Goal: Information Seeking & Learning: Learn about a topic

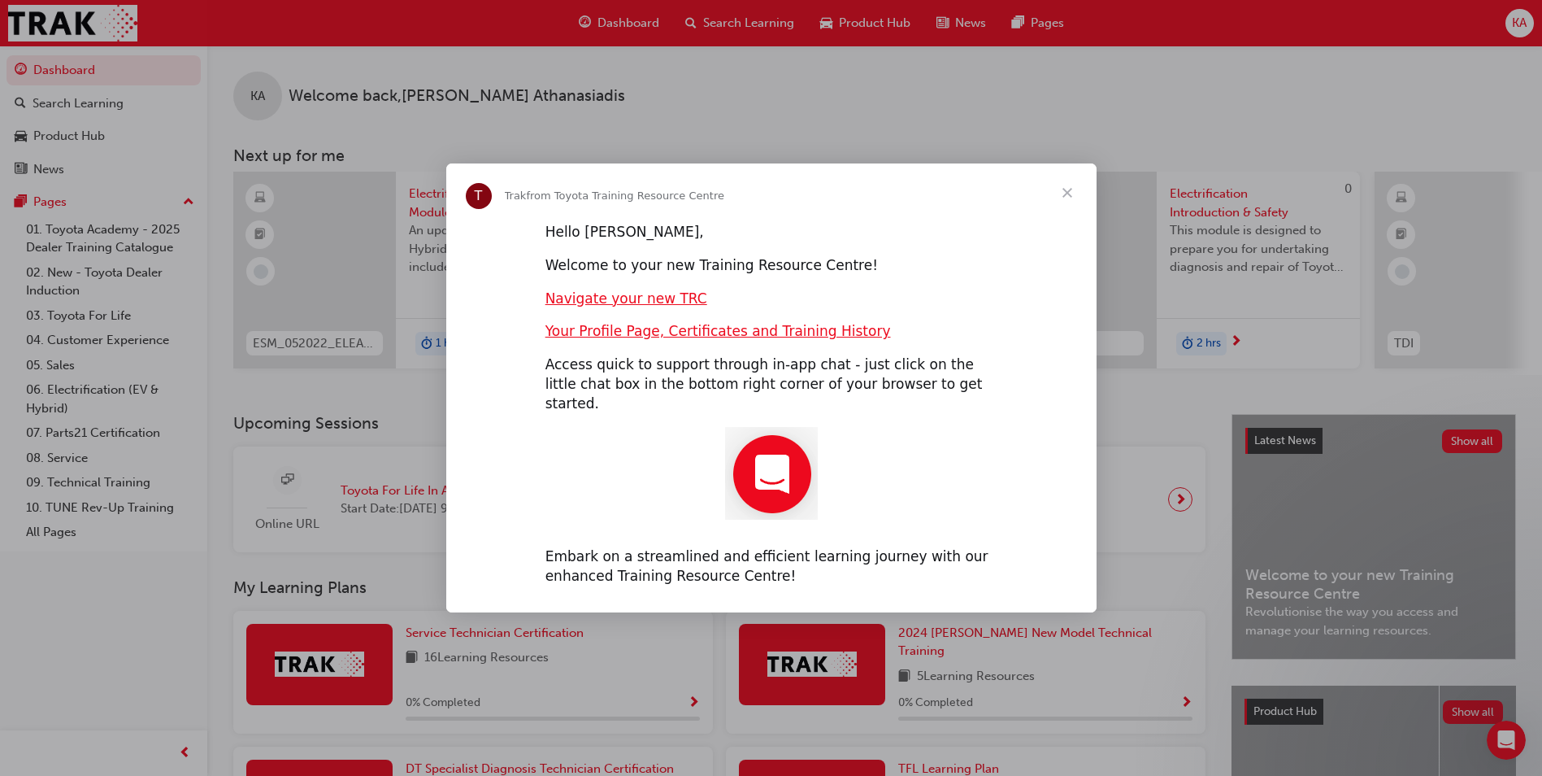
click at [1064, 202] on span "Close" at bounding box center [1067, 192] width 59 height 59
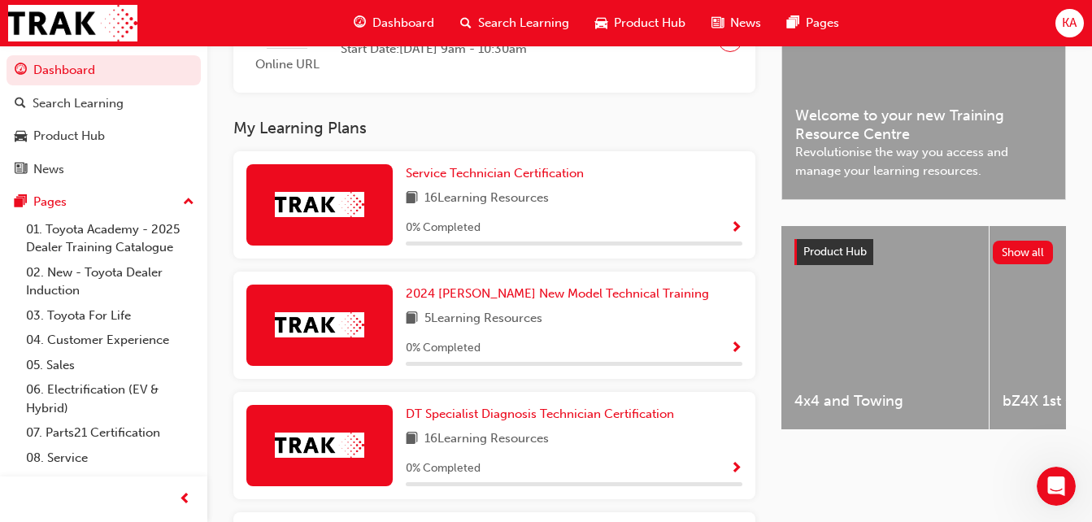
scroll to position [488, 0]
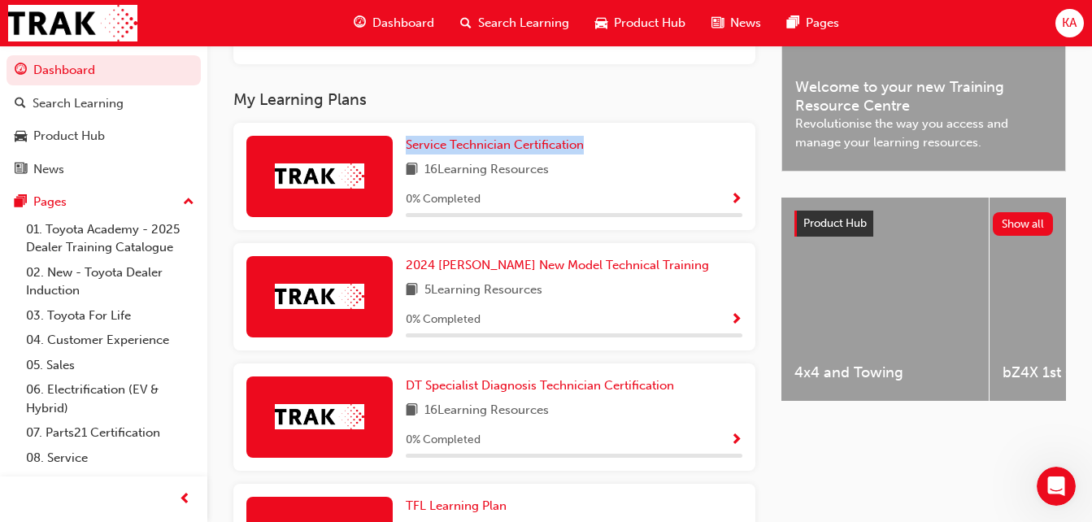
drag, startPoint x: 600, startPoint y: 154, endPoint x: 400, endPoint y: 154, distance: 200.0
click at [400, 154] on div "Service Technician Certification 16 Learning Resources 0 % Completed" at bounding box center [494, 176] width 522 height 107
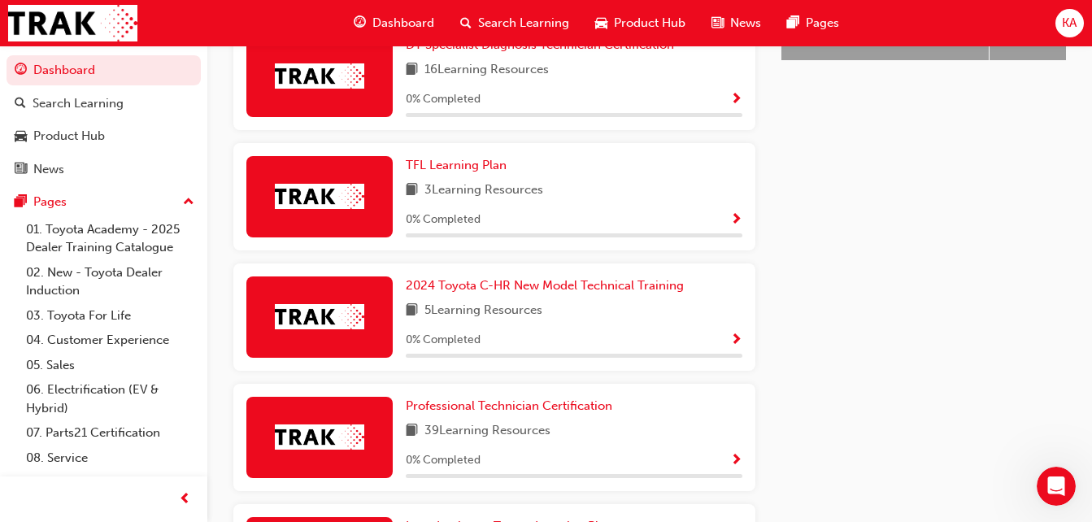
scroll to position [976, 0]
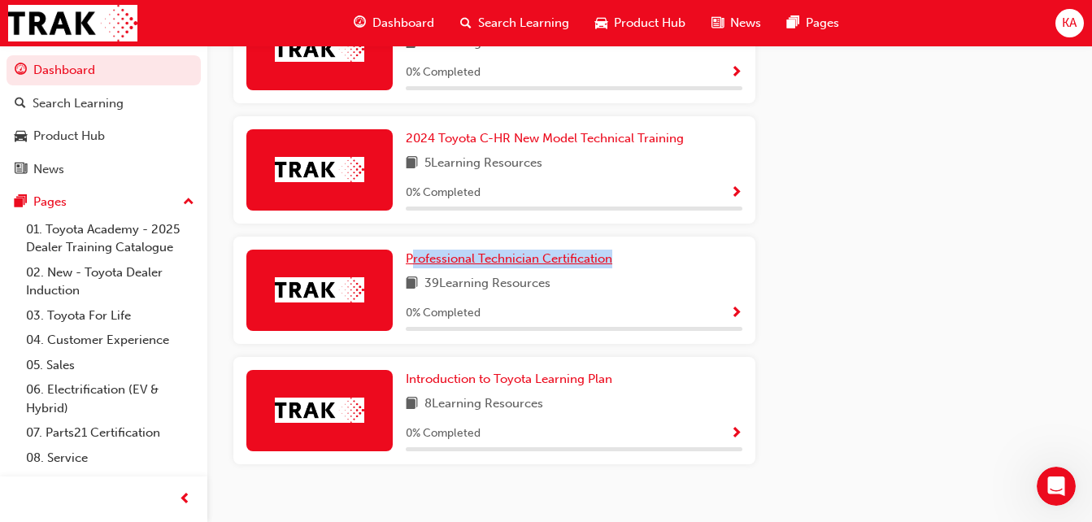
drag, startPoint x: 629, startPoint y: 269, endPoint x: 410, endPoint y: 268, distance: 219.5
click at [410, 268] on div "Professional Technician Certification" at bounding box center [574, 259] width 337 height 19
click at [493, 290] on span "39 Learning Resources" at bounding box center [487, 284] width 126 height 20
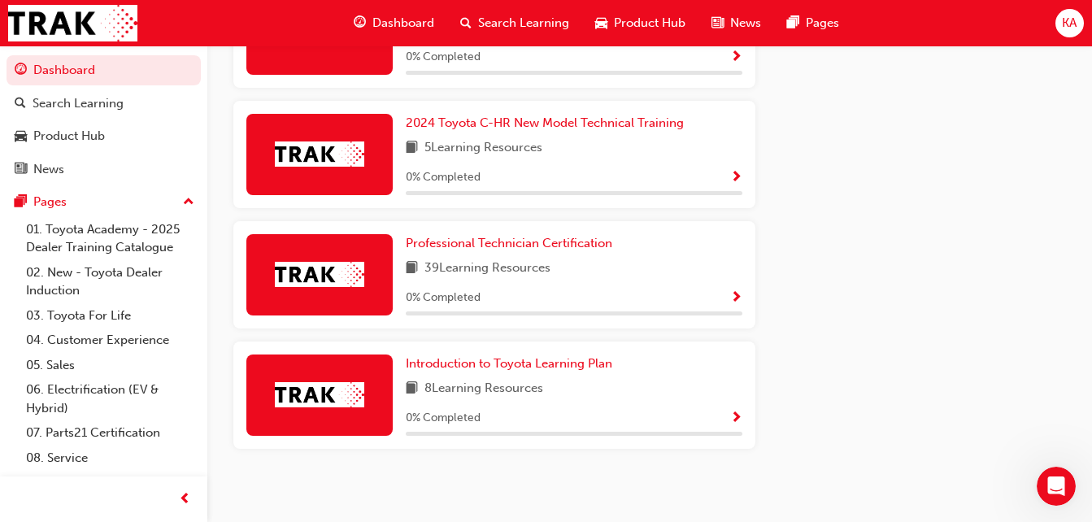
scroll to position [1004, 0]
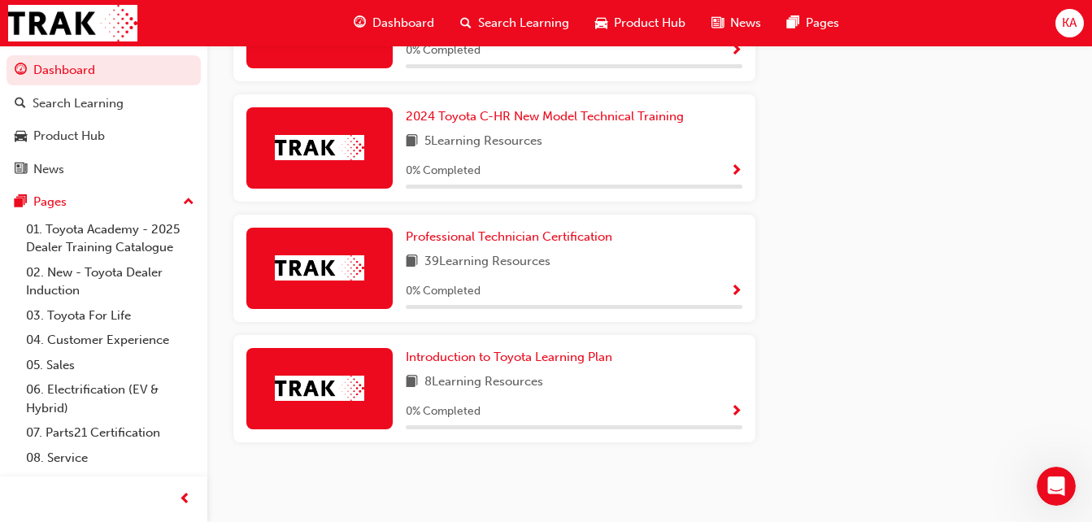
click at [480, 267] on span "39 Learning Resources" at bounding box center [487, 262] width 126 height 20
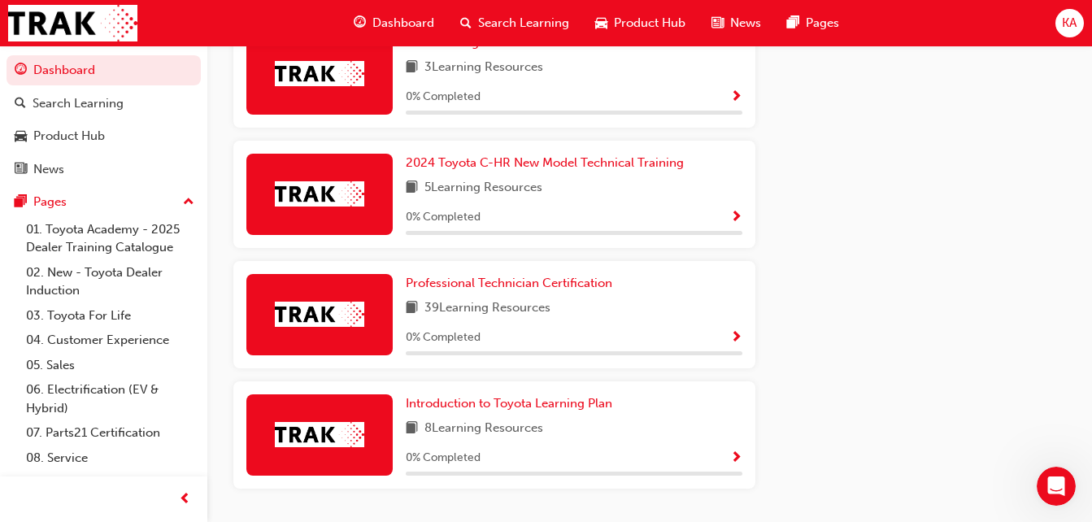
scroll to position [923, 0]
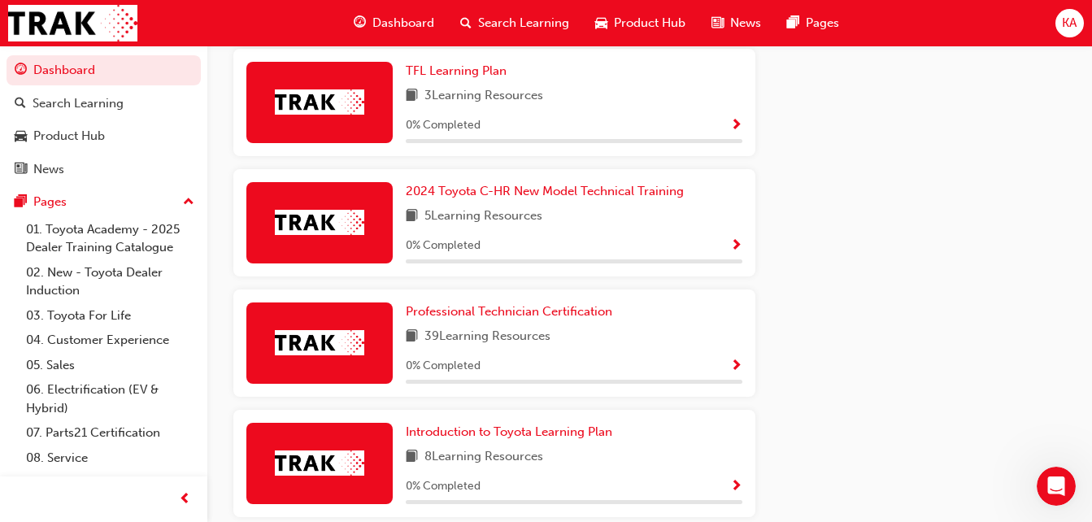
click at [427, 346] on span "39 Learning Resources" at bounding box center [487, 337] width 126 height 20
drag, startPoint x: 427, startPoint y: 346, endPoint x: 565, endPoint y: 342, distance: 138.3
click at [565, 342] on div "39 Learning Resources" at bounding box center [574, 337] width 337 height 20
drag, startPoint x: 565, startPoint y: 342, endPoint x: 533, endPoint y: 340, distance: 31.8
click at [533, 340] on span "39 Learning Resources" at bounding box center [487, 337] width 126 height 20
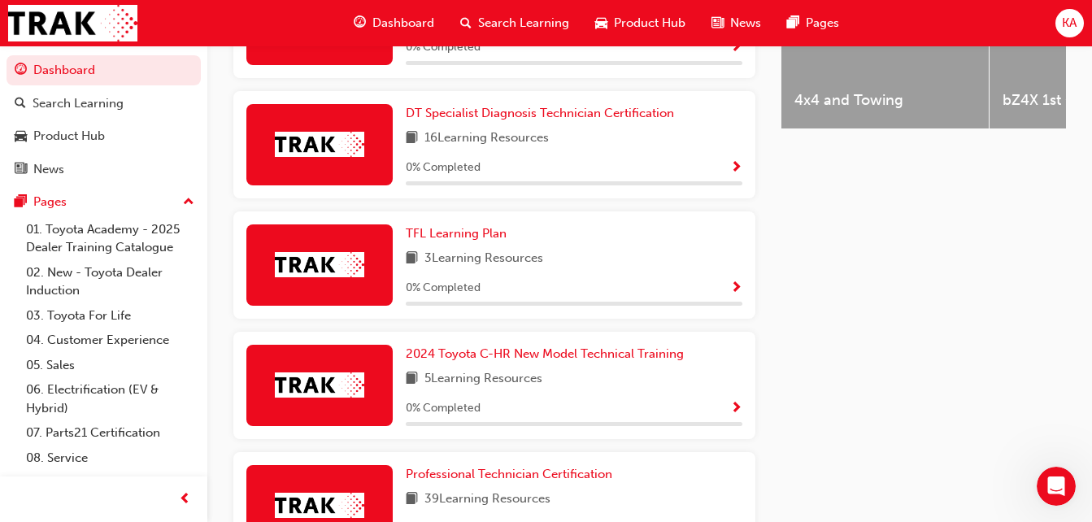
scroll to position [679, 0]
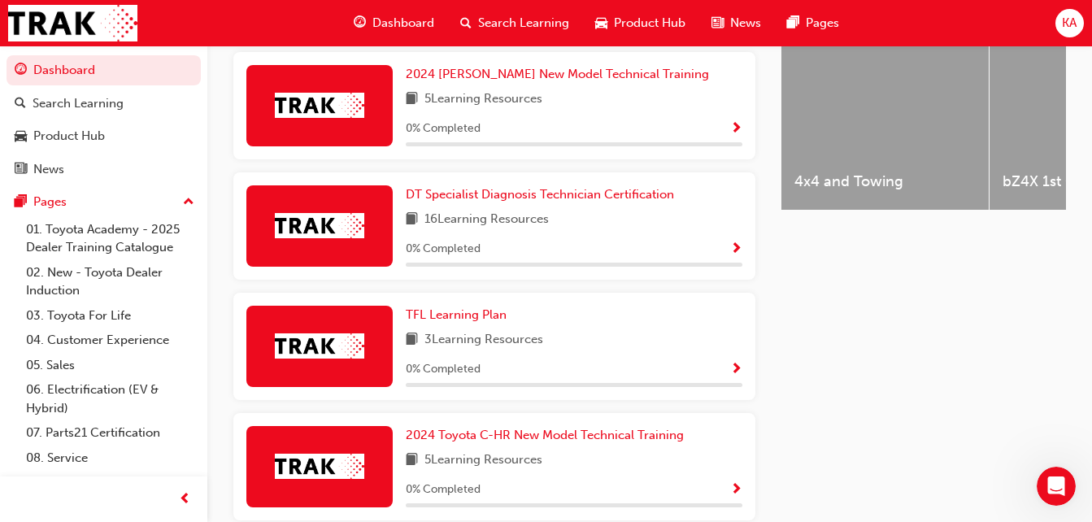
click at [477, 227] on span "16 Learning Resources" at bounding box center [486, 220] width 124 height 20
click at [476, 228] on span "16 Learning Resources" at bounding box center [486, 220] width 124 height 20
drag, startPoint x: 476, startPoint y: 228, endPoint x: 463, endPoint y: 225, distance: 14.0
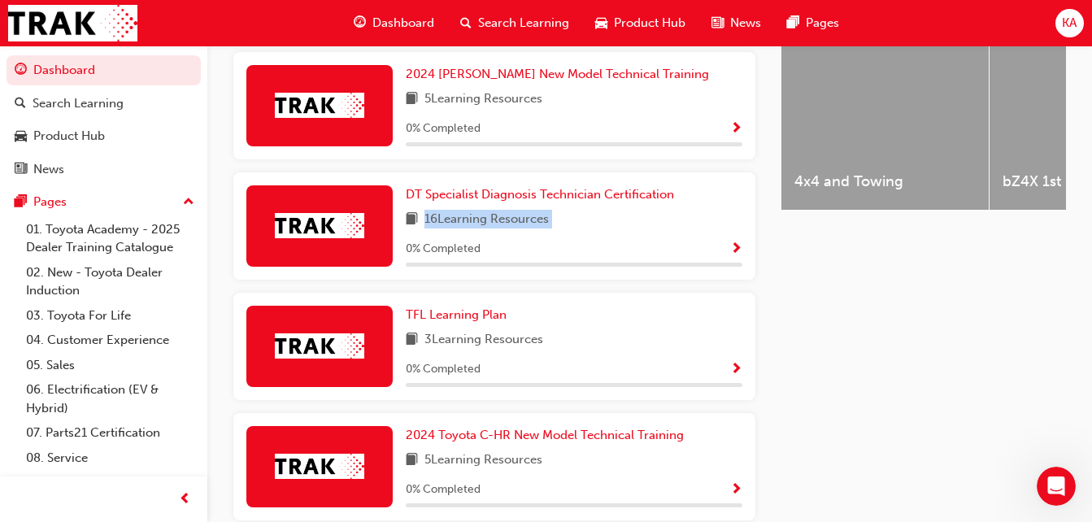
click at [464, 227] on span "16 Learning Resources" at bounding box center [486, 220] width 124 height 20
click at [850, 326] on div "Latest News Show all Welcome to your new Training Resource Centre Revolutionise…" at bounding box center [923, 267] width 285 height 1064
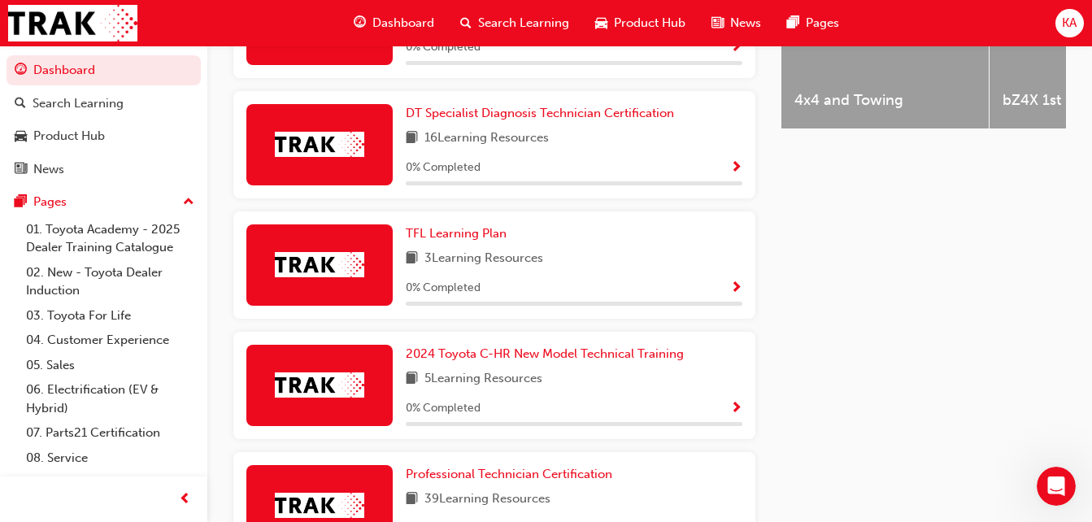
scroll to position [842, 0]
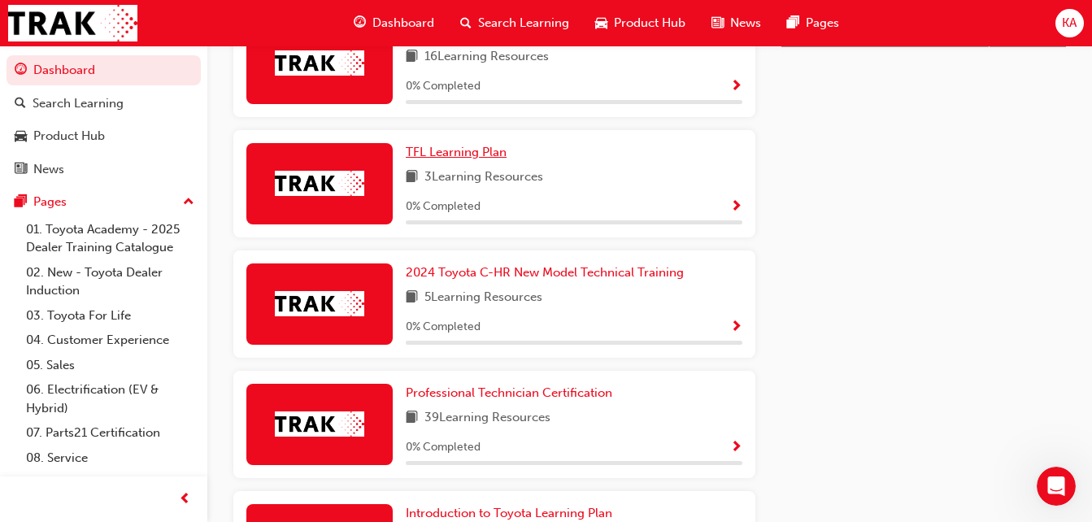
click at [457, 159] on span "TFL Learning Plan" at bounding box center [456, 152] width 101 height 15
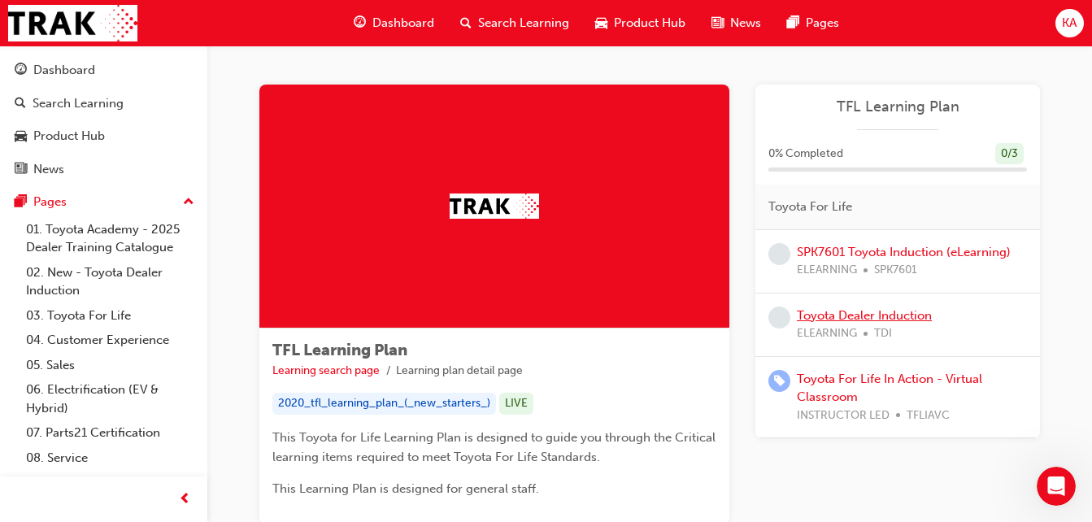
click at [887, 311] on link "Toyota Dealer Induction" at bounding box center [864, 315] width 135 height 15
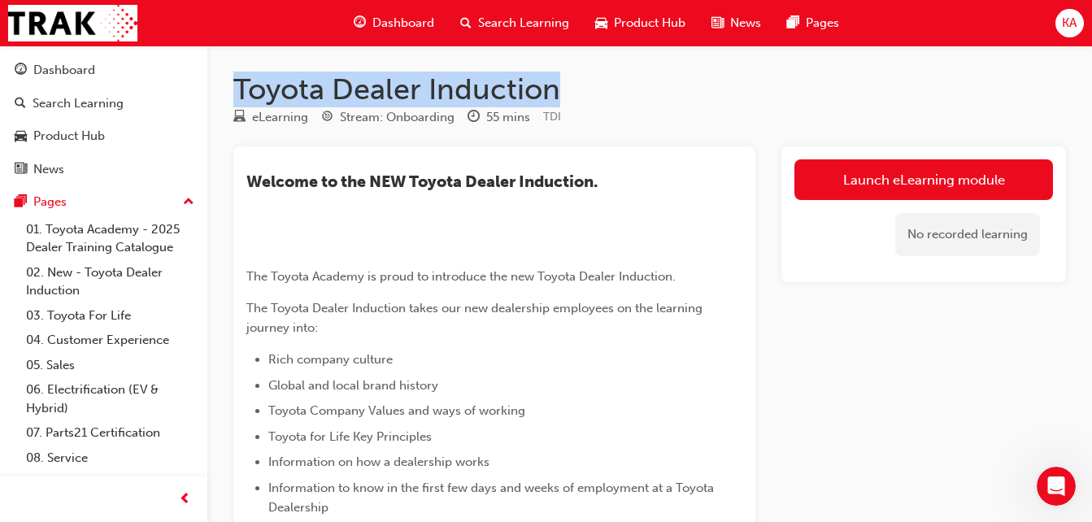
drag, startPoint x: 559, startPoint y: 83, endPoint x: 233, endPoint y: 94, distance: 325.4
click at [233, 94] on h1 "Toyota Dealer Induction" at bounding box center [649, 90] width 833 height 36
copy h1 "Toyota Dealer Induction"
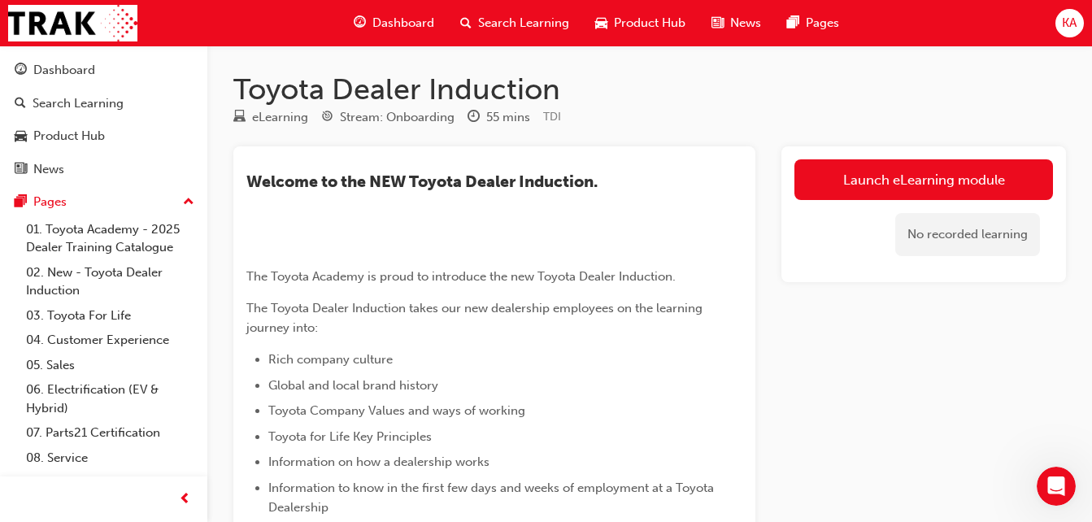
click at [496, 113] on div "55 mins" at bounding box center [508, 117] width 44 height 19
click at [724, 159] on div "​Welcome to the NEW Toyota Dealer Induction. ﻿ The Toyota Academy is proud to i…" at bounding box center [494, 498] width 496 height 678
click at [642, 122] on div "eLearning Stream: Onboarding 55 mins TDI" at bounding box center [649, 120] width 833 height 27
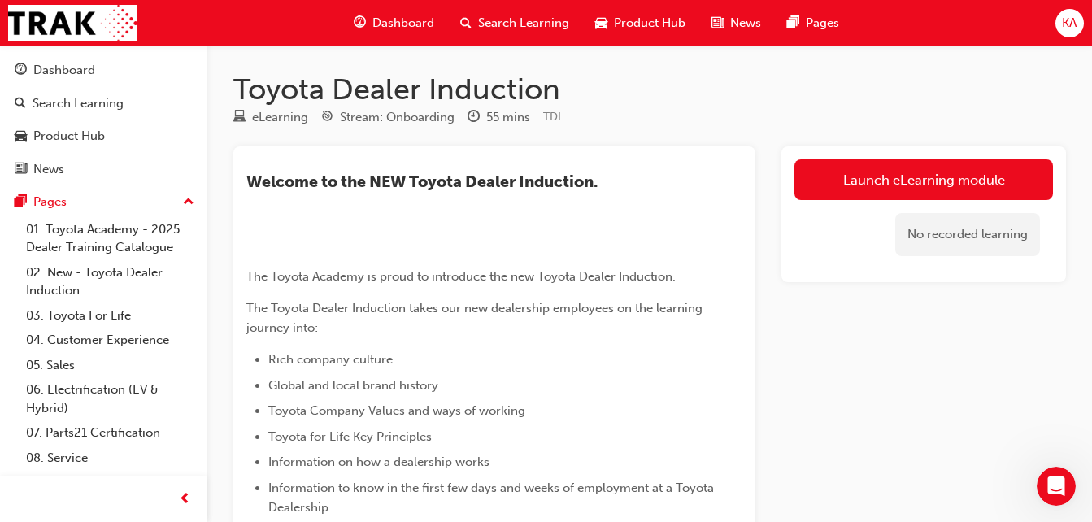
click at [642, 122] on div "eLearning Stream: Onboarding 55 mins TDI" at bounding box center [649, 120] width 833 height 27
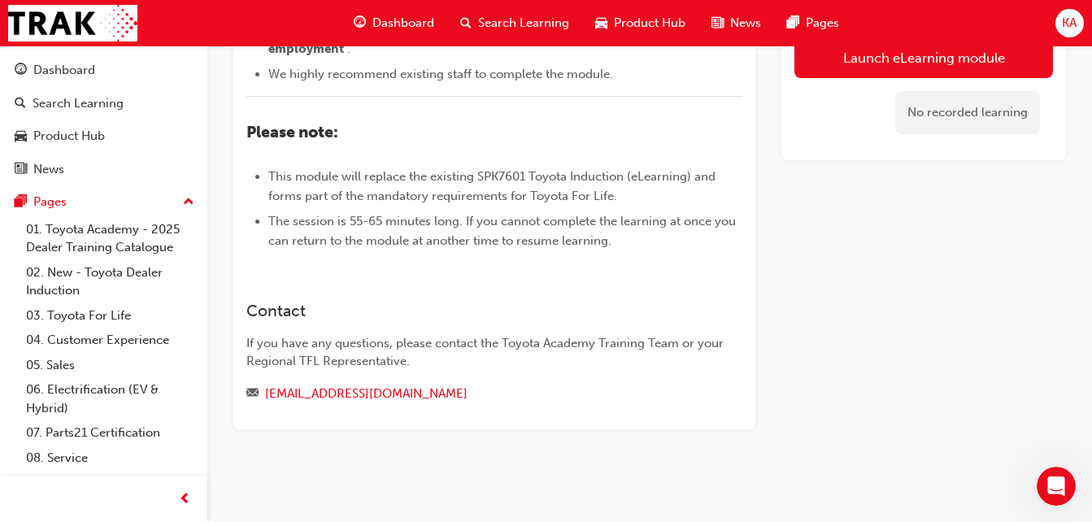
scroll to position [605, 0]
